Goal: Task Accomplishment & Management: Manage account settings

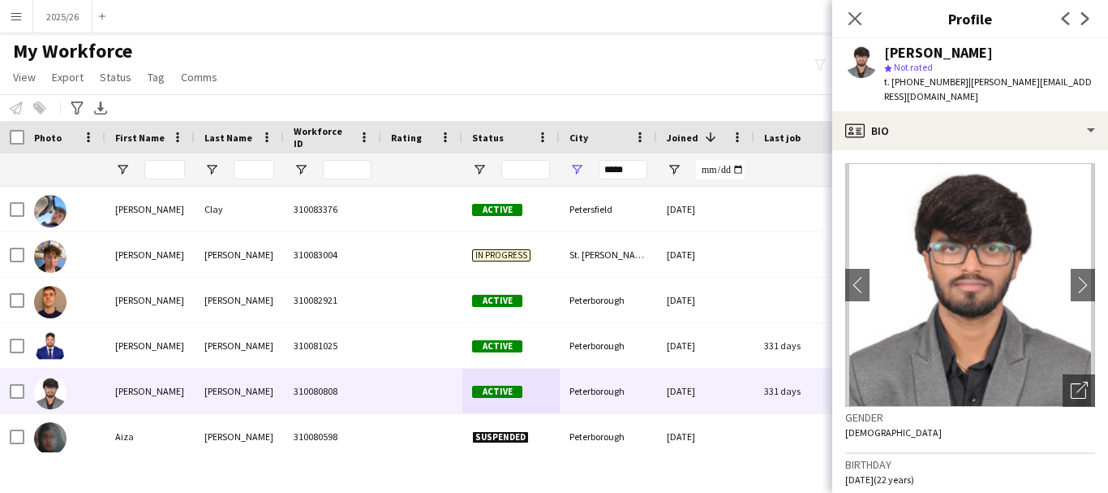
click at [373, 66] on div "My Workforce View Views Default view New view Update view Delete view Edit name…" at bounding box center [554, 66] width 1108 height 55
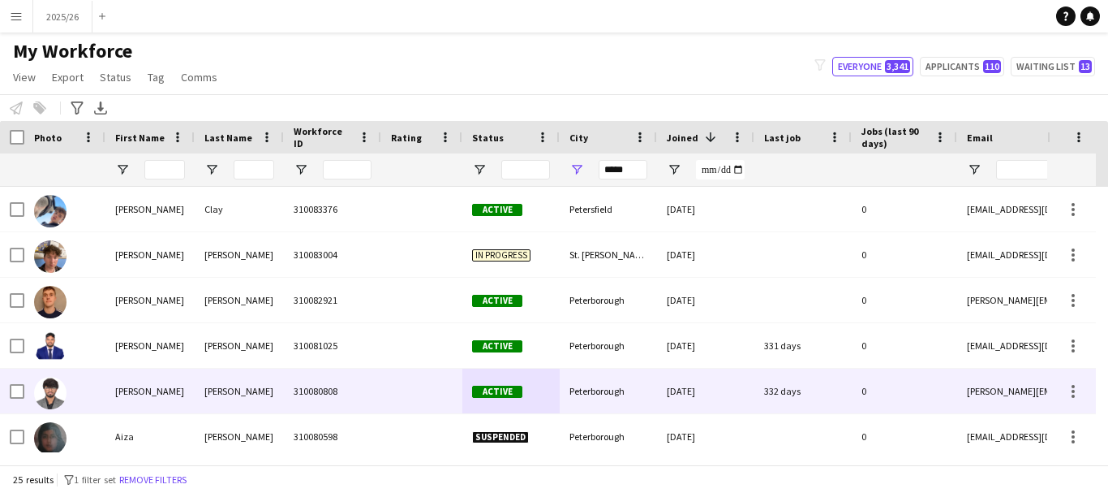
click at [492, 389] on span "Active" at bounding box center [497, 391] width 50 height 12
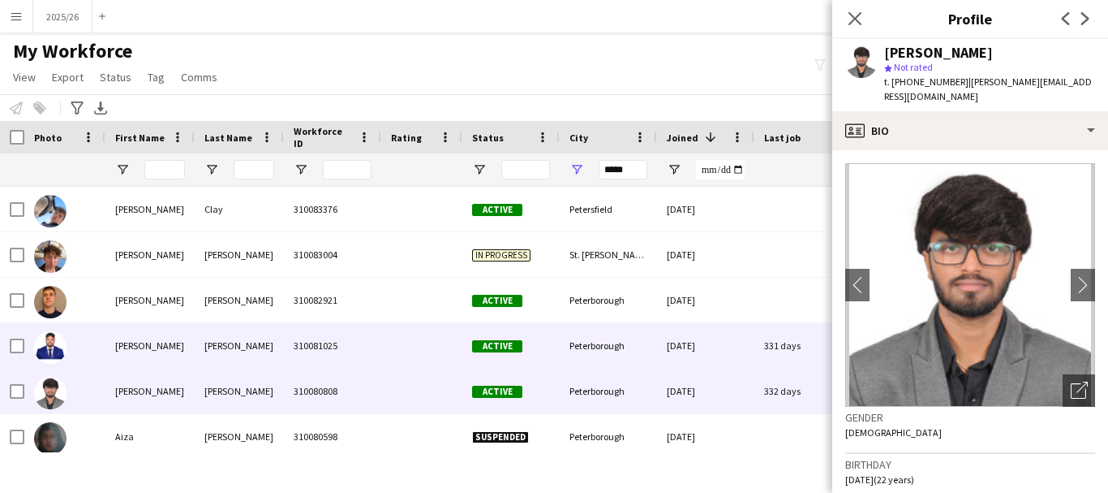
click at [386, 352] on div at bounding box center [421, 345] width 81 height 45
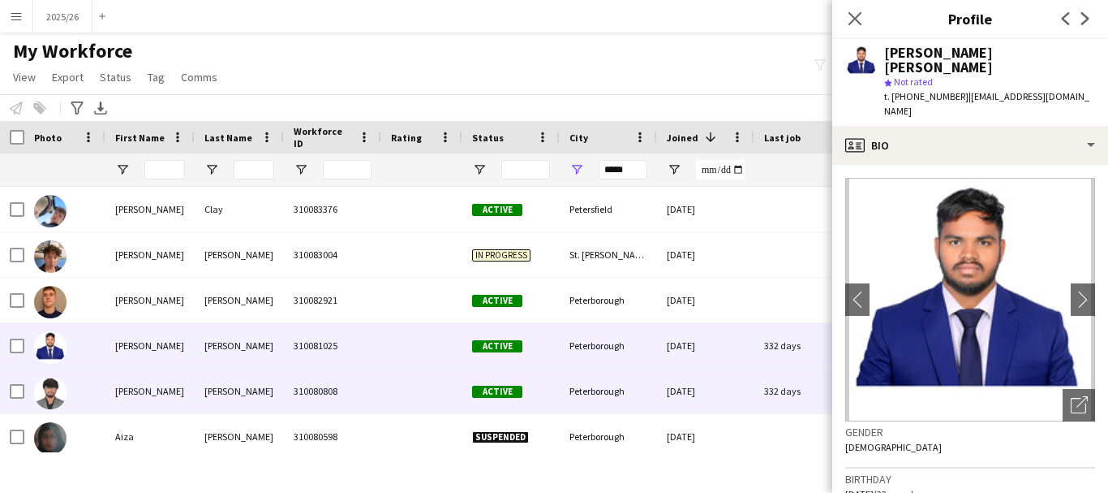
click at [527, 405] on div "Active" at bounding box center [511, 390] width 97 height 45
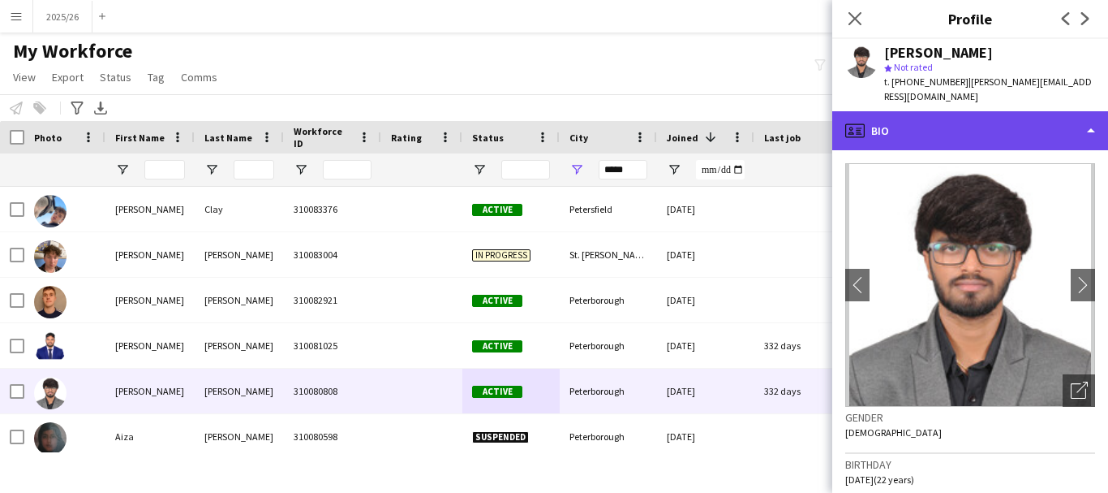
click at [1021, 119] on div "profile Bio" at bounding box center [971, 130] width 276 height 39
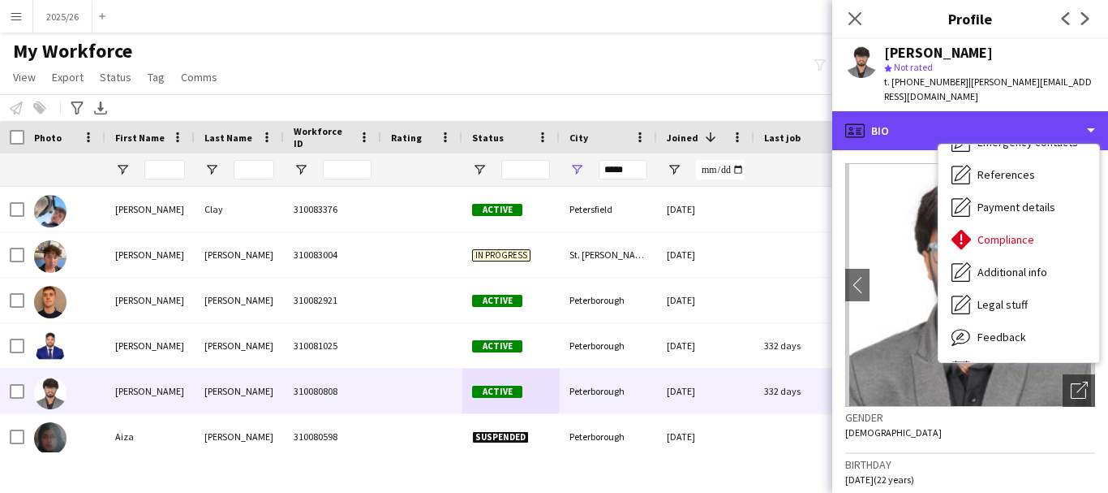
scroll to position [185, 0]
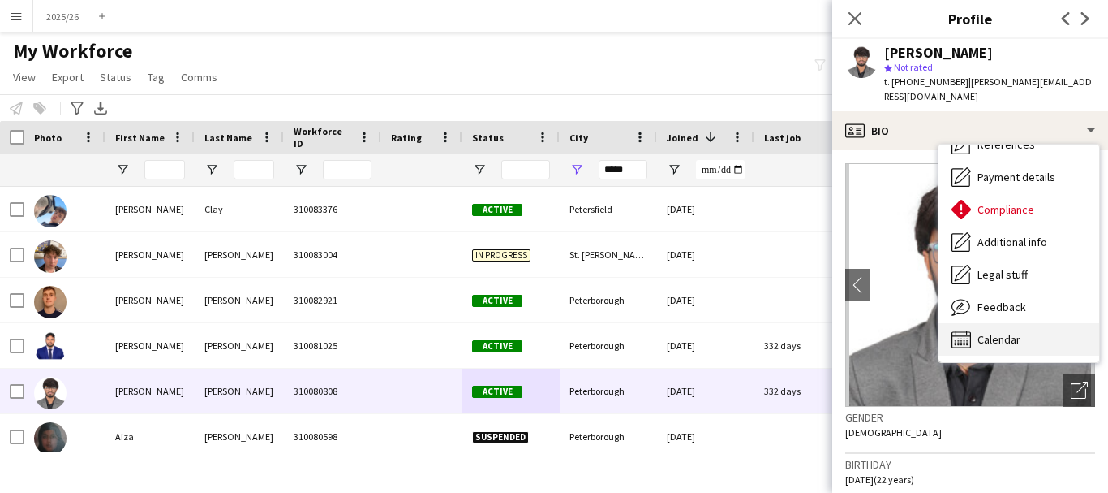
click at [1053, 334] on div "Calendar Calendar" at bounding box center [1019, 339] width 161 height 32
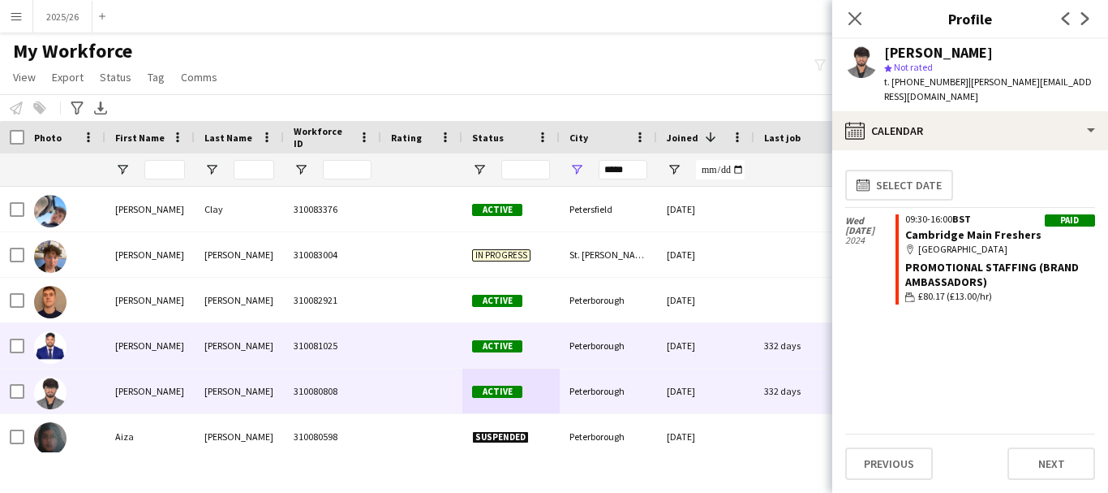
click at [594, 332] on div "Peterborough" at bounding box center [608, 345] width 97 height 45
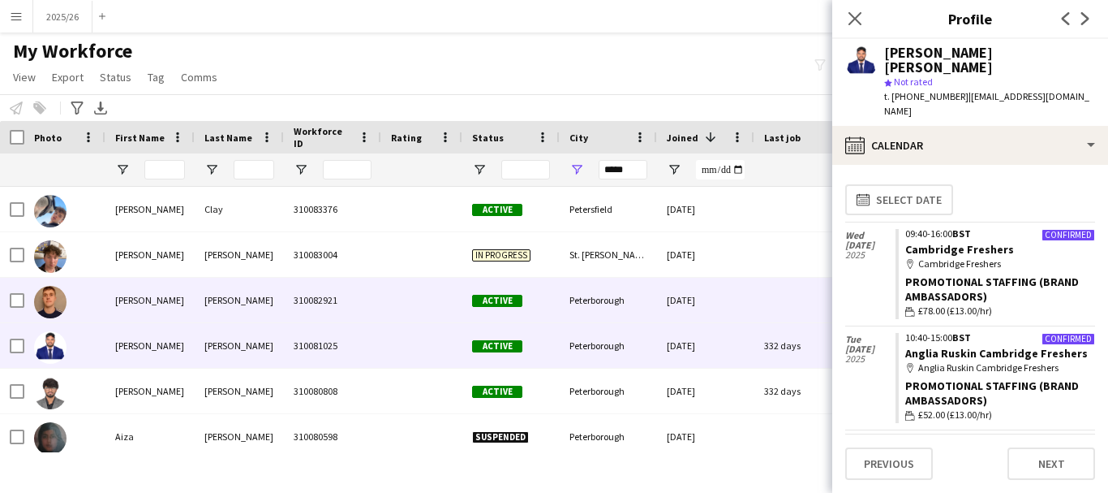
click at [682, 296] on div "[DATE]" at bounding box center [705, 300] width 97 height 45
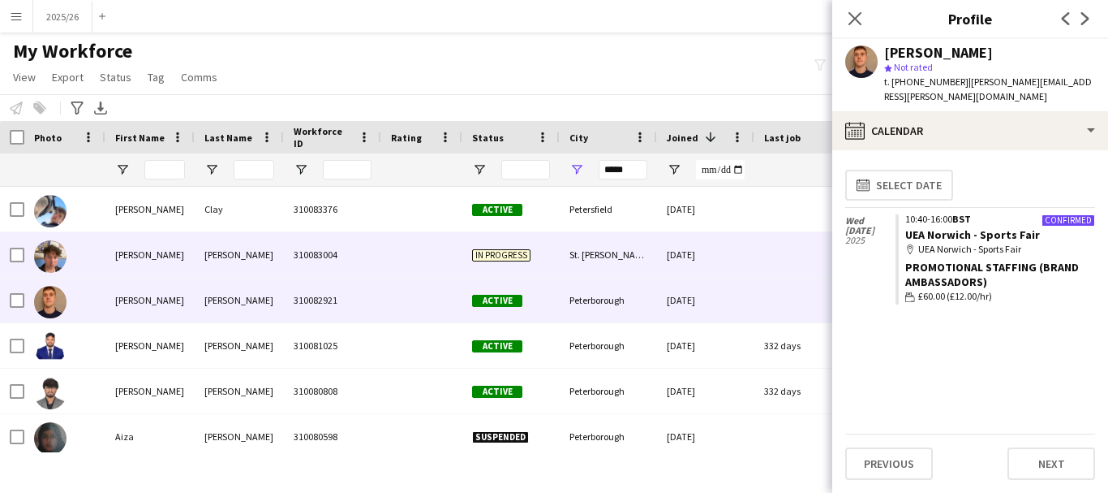
click at [453, 269] on div at bounding box center [421, 254] width 81 height 45
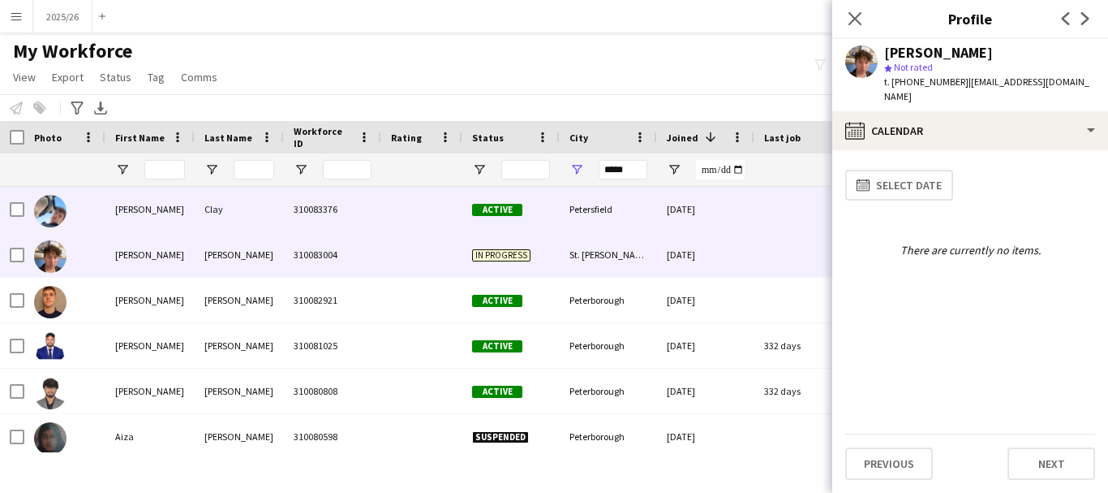
click at [612, 203] on div "Petersfield" at bounding box center [608, 209] width 97 height 45
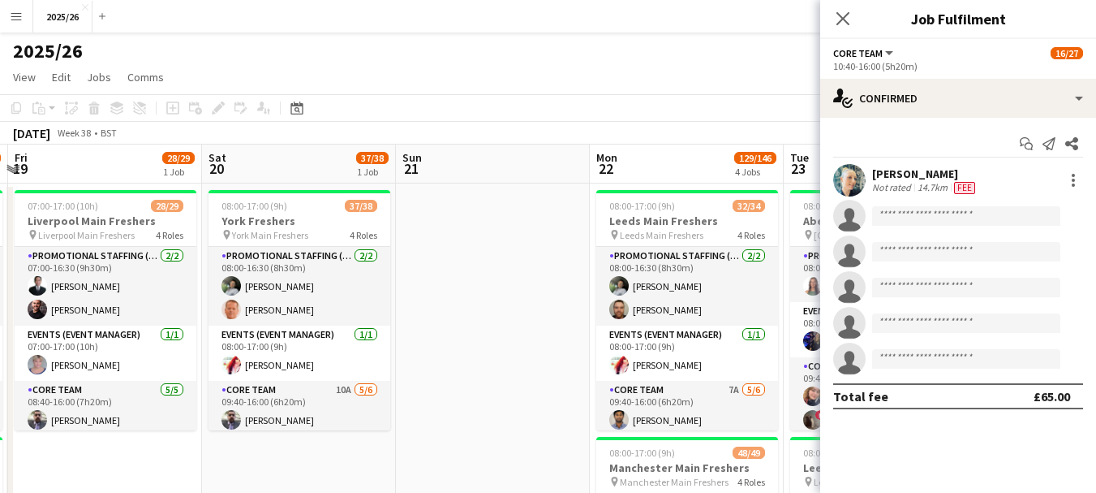
drag, startPoint x: 36, startPoint y: 282, endPoint x: 751, endPoint y: 322, distance: 716.0
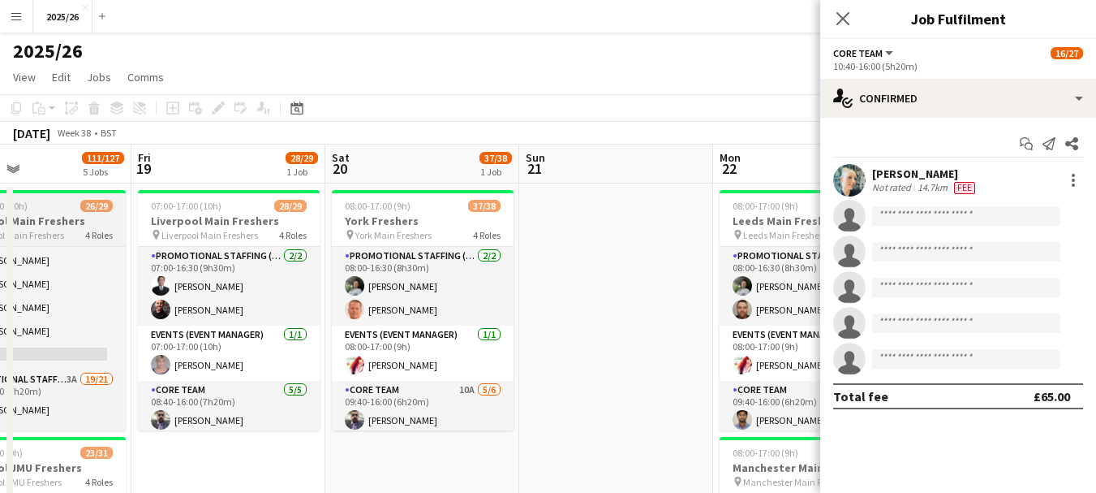
scroll to position [161, 0]
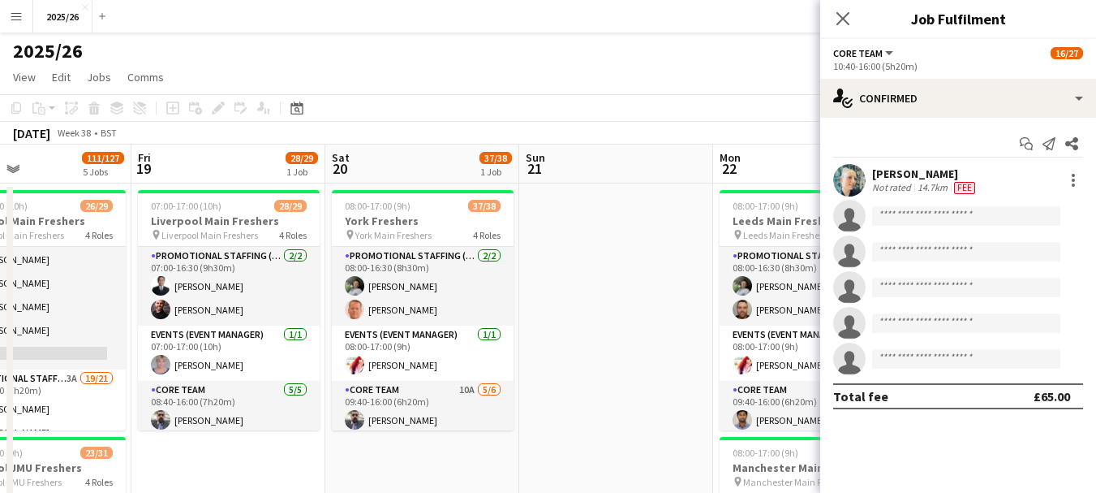
drag, startPoint x: 563, startPoint y: 326, endPoint x: 665, endPoint y: 352, distance: 104.7
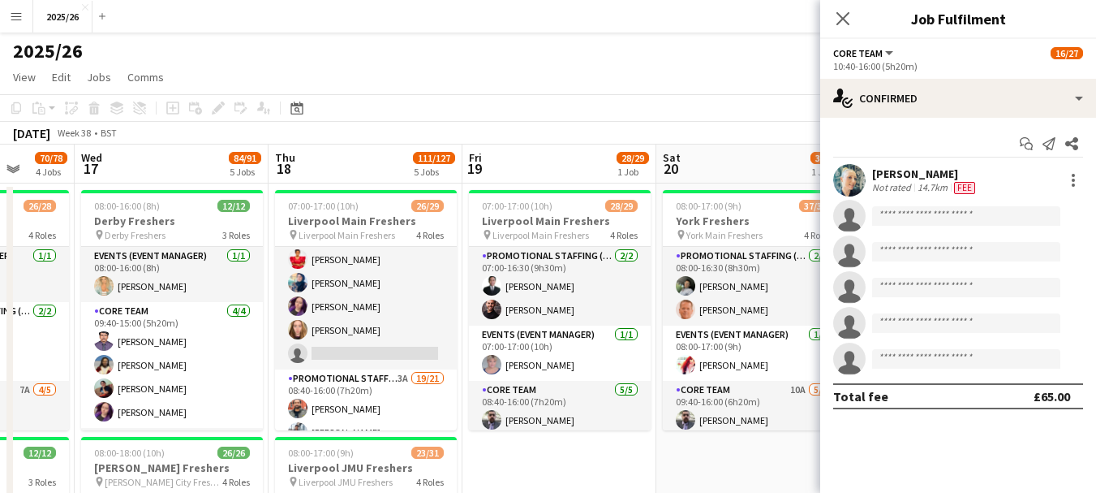
drag, startPoint x: 211, startPoint y: 413, endPoint x: 733, endPoint y: 400, distance: 521.9
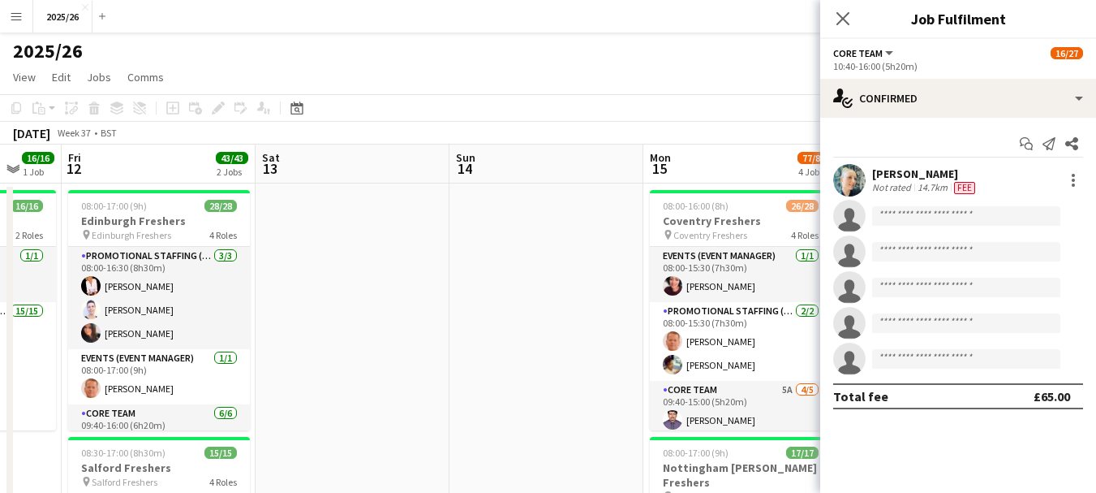
drag, startPoint x: 105, startPoint y: 294, endPoint x: 656, endPoint y: 248, distance: 553.6
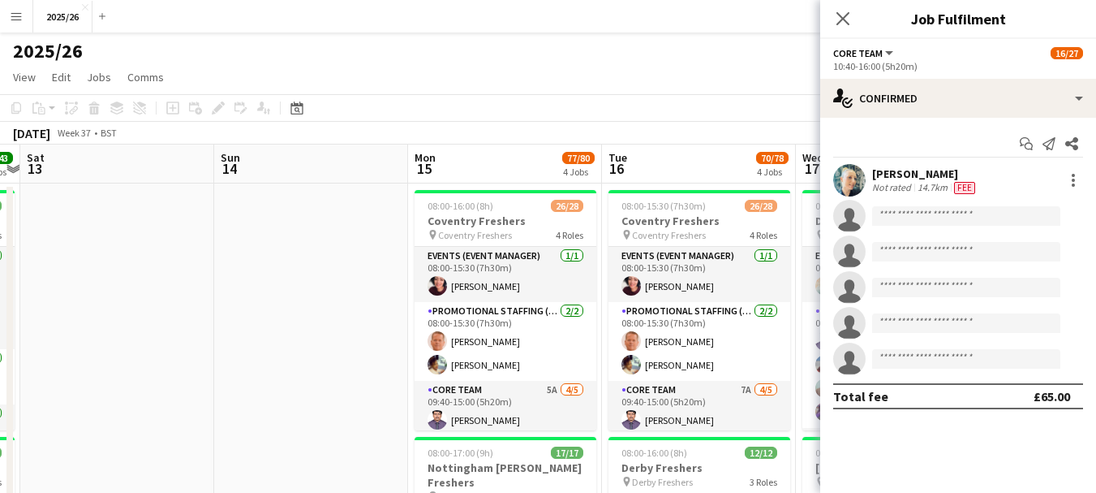
drag, startPoint x: 328, startPoint y: 270, endPoint x: 17, endPoint y: 318, distance: 314.4
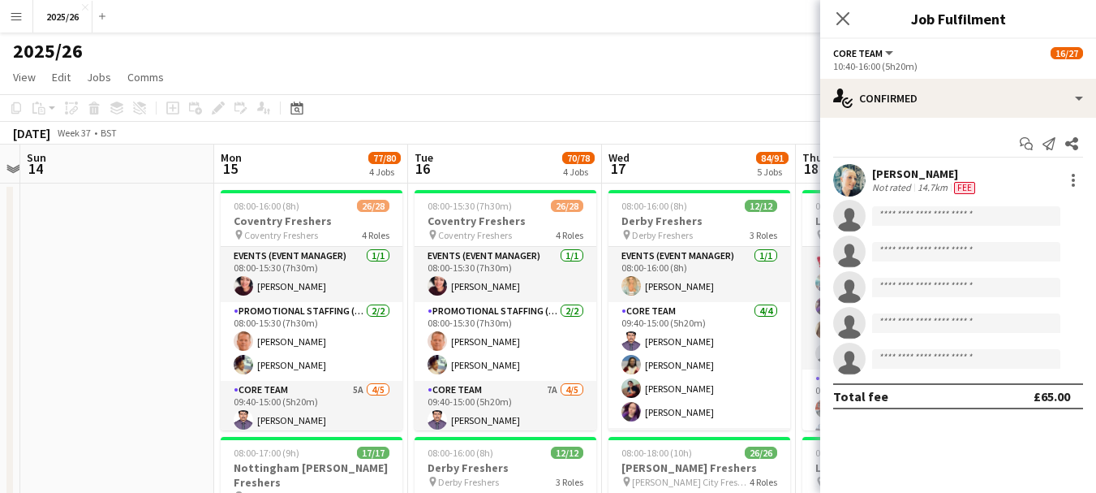
scroll to position [0, 557]
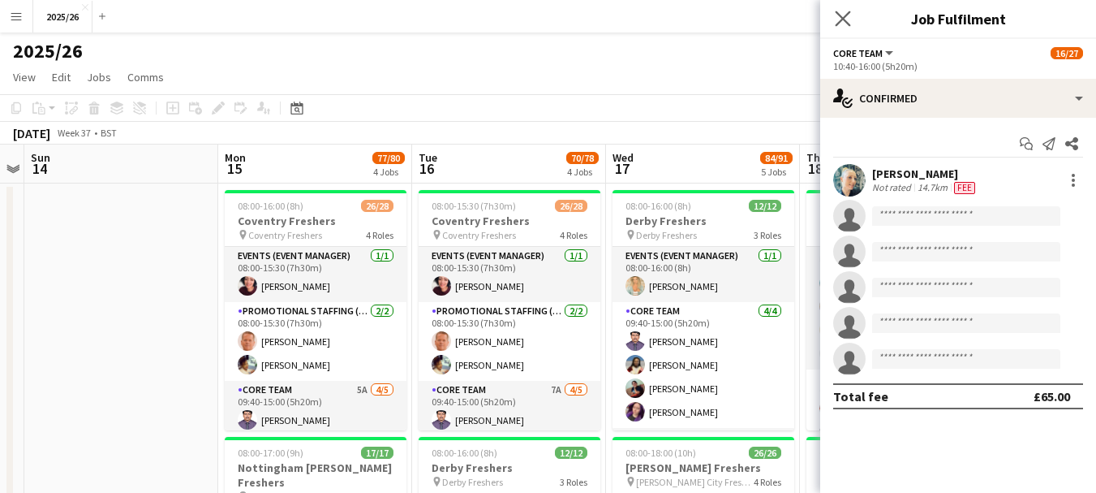
click at [847, 9] on app-icon "Close pop-in" at bounding box center [844, 19] width 24 height 24
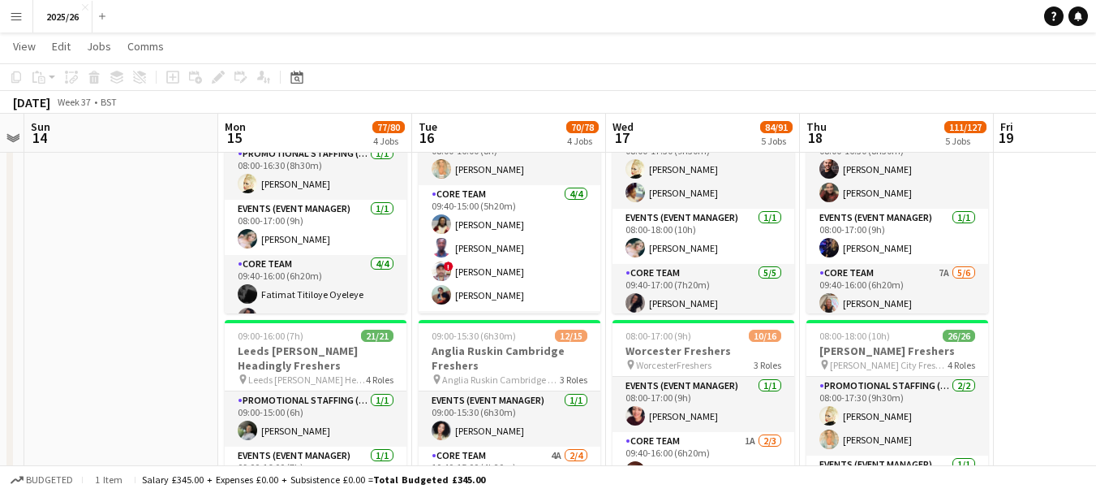
scroll to position [367, 0]
